Goal: Information Seeking & Learning: Check status

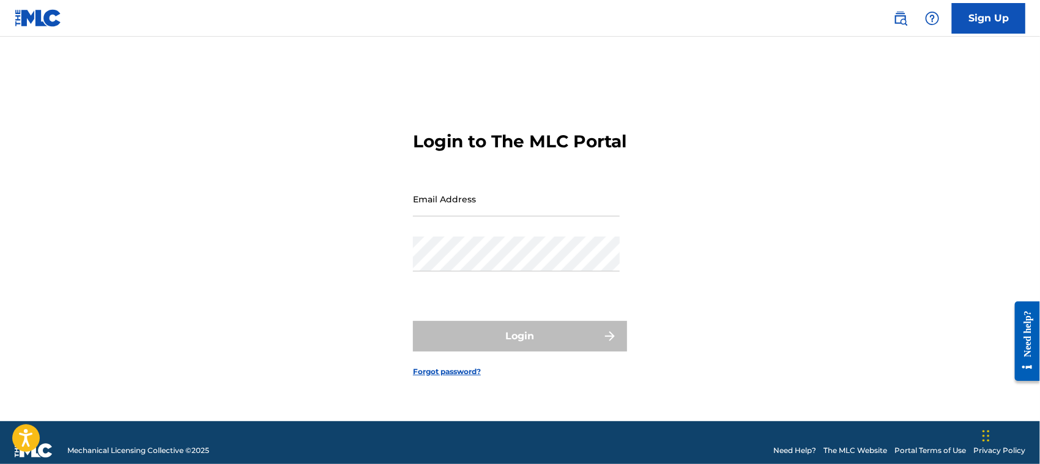
click at [444, 215] on input "Email Address" at bounding box center [516, 199] width 207 height 35
type input "[PERSON_NAME][EMAIL_ADDRESS][DOMAIN_NAME]"
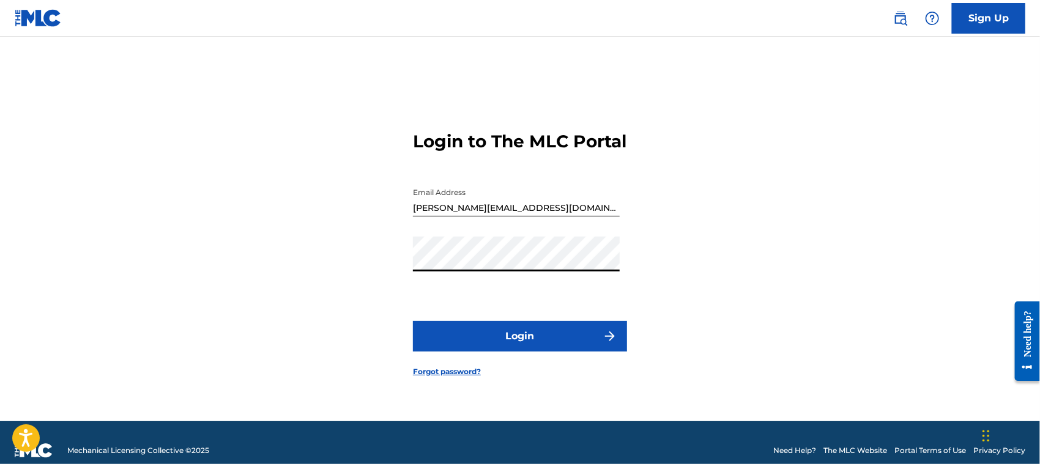
click at [494, 351] on button "Login" at bounding box center [520, 336] width 214 height 31
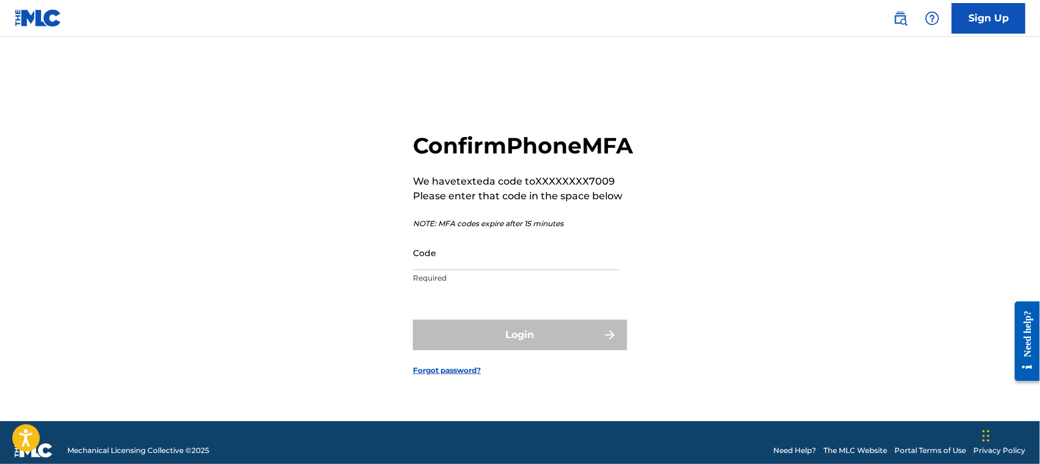
click at [473, 269] on input "Code" at bounding box center [516, 253] width 207 height 35
type input "8"
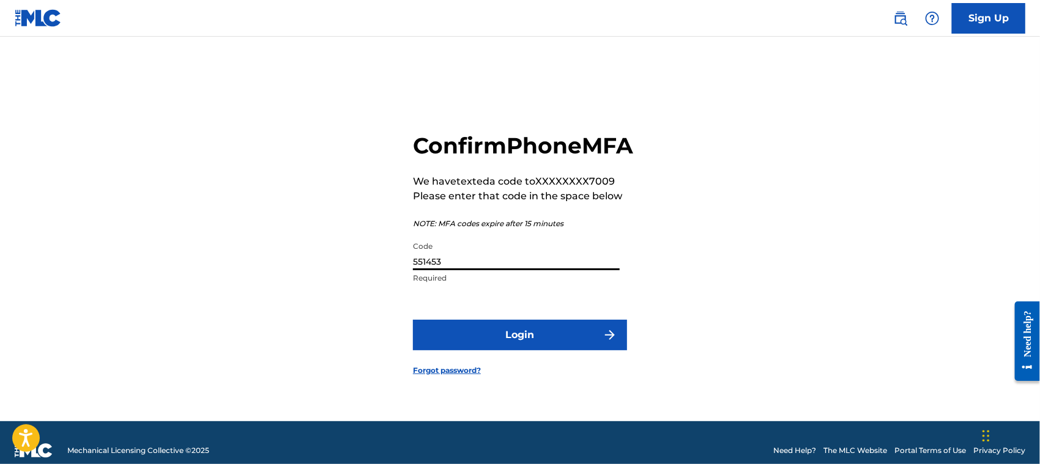
type input "551453"
click at [495, 351] on button "Login" at bounding box center [520, 335] width 214 height 31
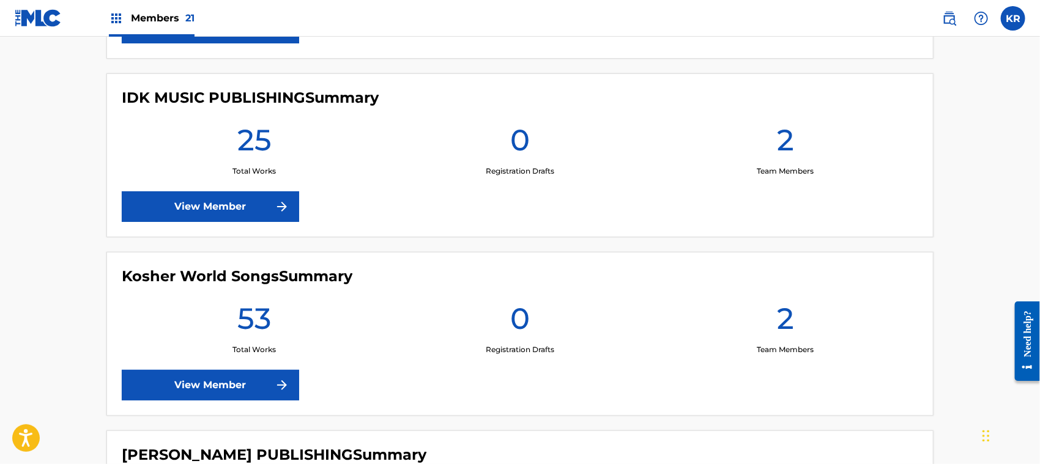
scroll to position [2284, 0]
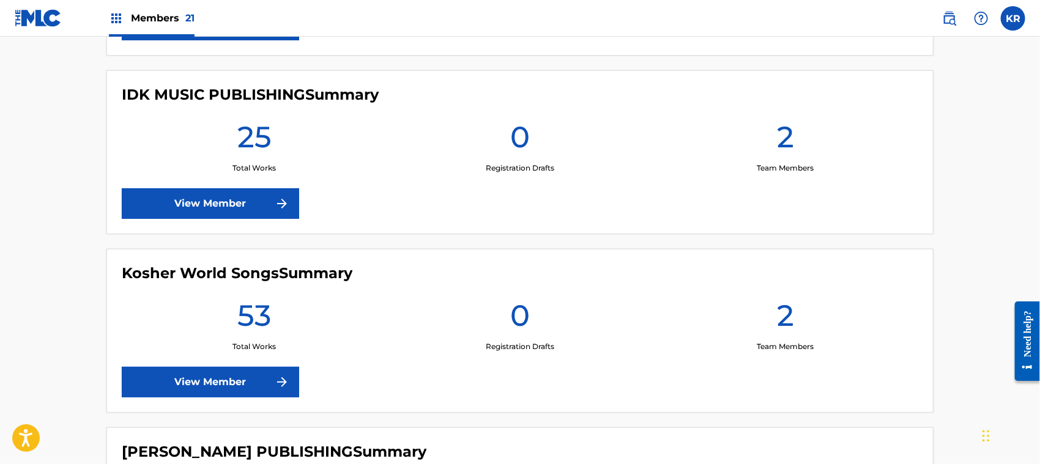
click at [211, 371] on link "View Member" at bounding box center [210, 382] width 177 height 31
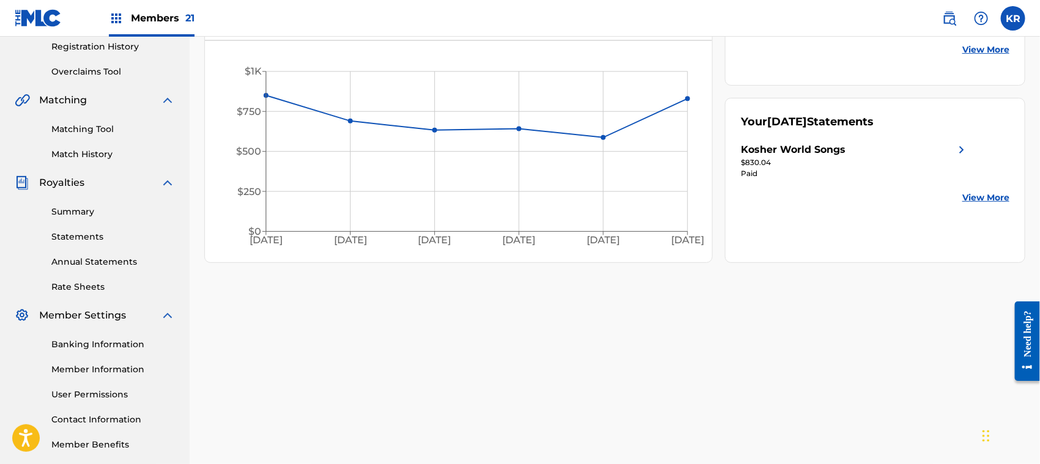
scroll to position [294, 0]
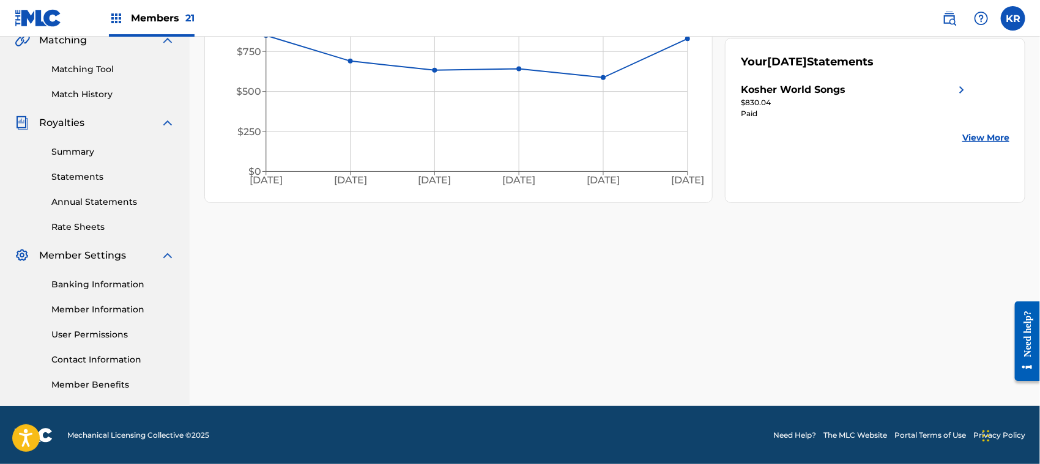
click at [81, 140] on div "Summary Statements Annual Statements Rate Sheets" at bounding box center [95, 181] width 160 height 103
click at [79, 151] on link "Summary" at bounding box center [113, 152] width 124 height 13
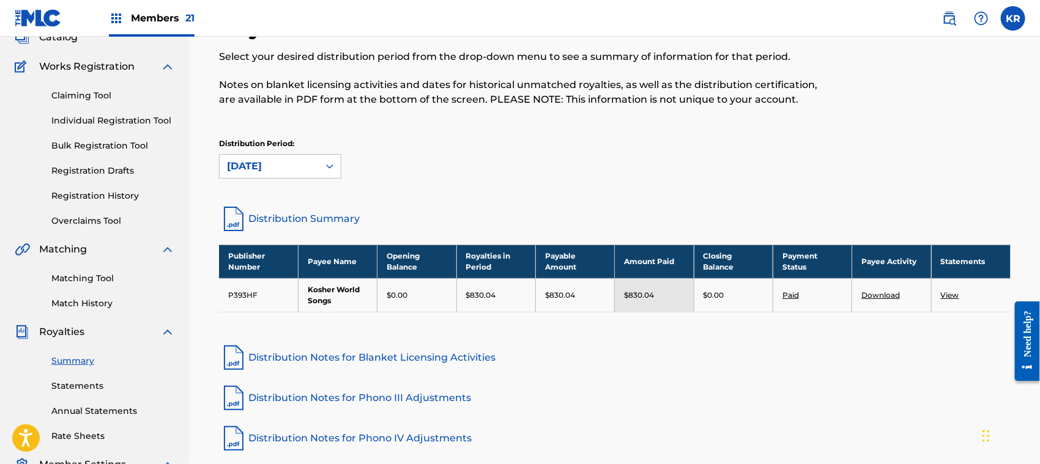
scroll to position [163, 0]
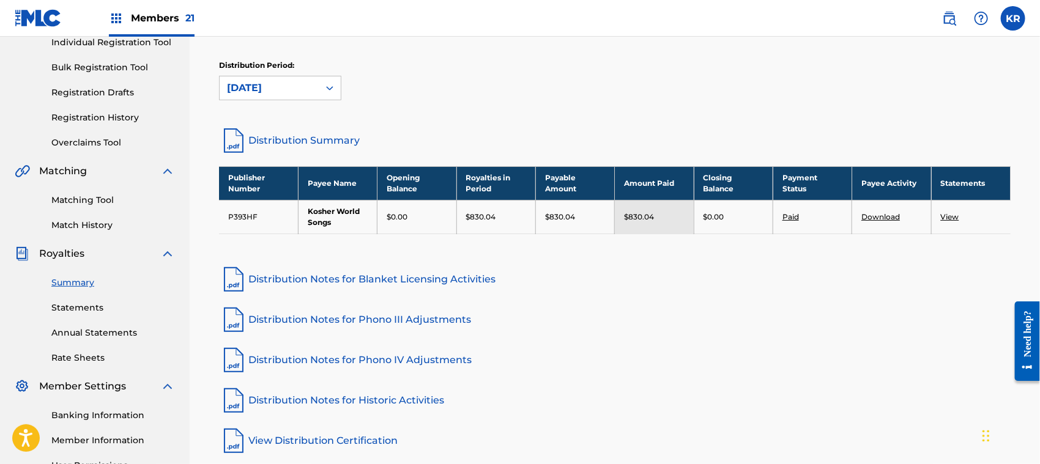
click at [470, 212] on p "$830.04" at bounding box center [481, 217] width 30 height 11
click at [471, 212] on p "$830.04" at bounding box center [481, 217] width 30 height 11
copy p "830.04"
